Goal: Book appointment/travel/reservation

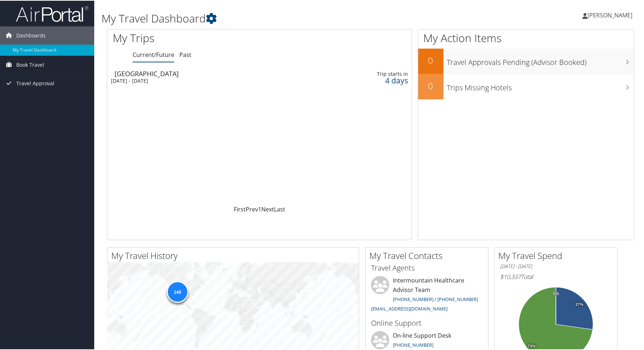
click at [137, 74] on div "[GEOGRAPHIC_DATA]" at bounding box center [209, 73] width 190 height 7
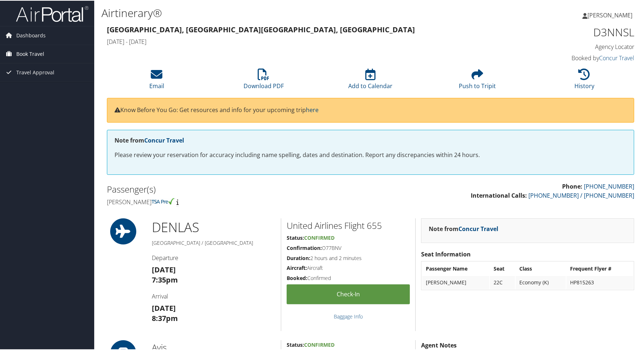
click at [32, 54] on span "Book Travel" at bounding box center [30, 53] width 28 height 18
click at [42, 78] on link "Book/Manage Online Trips" at bounding box center [47, 78] width 94 height 11
